Goal: Task Accomplishment & Management: Book appointment/travel/reservation

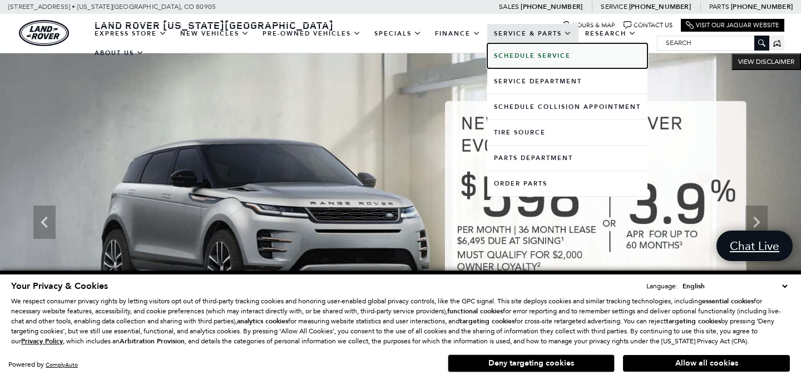
click at [537, 55] on b "Schedule Service" at bounding box center [532, 56] width 77 height 8
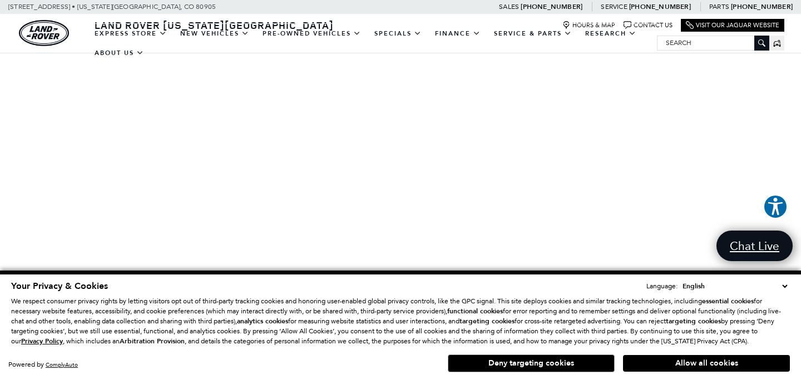
scroll to position [371, 0]
click at [584, 360] on button "Deny targeting cookies" at bounding box center [531, 364] width 167 height 18
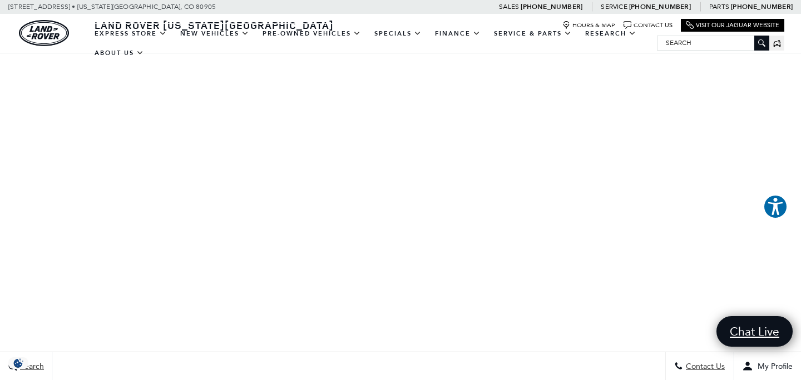
scroll to position [257, 0]
